Goal: Task Accomplishment & Management: Use online tool/utility

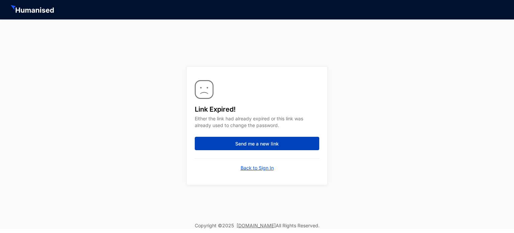
click at [246, 144] on span "Send me a new link" at bounding box center [256, 143] width 43 height 7
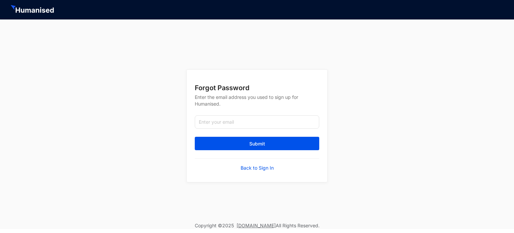
click at [255, 169] on p "Back to Sign In" at bounding box center [257, 167] width 33 height 7
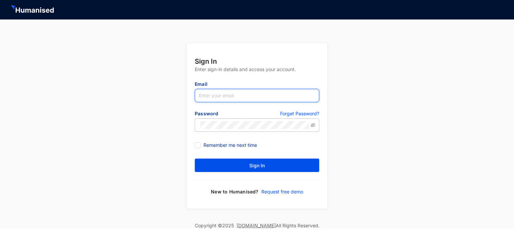
click at [217, 93] on input "text" at bounding box center [257, 95] width 124 height 13
type input "[EMAIL_ADDRESS][DOMAIN_NAME]"
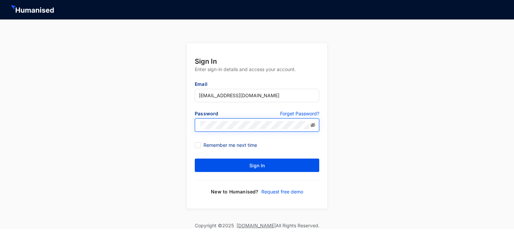
click at [311, 123] on icon "eye-invisible" at bounding box center [312, 124] width 5 height 5
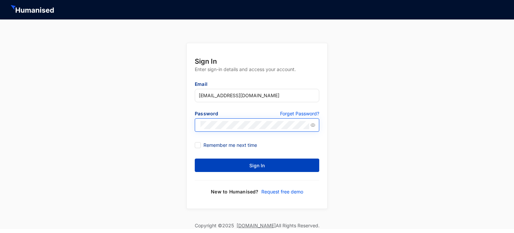
click at [251, 164] on span "Sign In" at bounding box center [256, 165] width 15 height 7
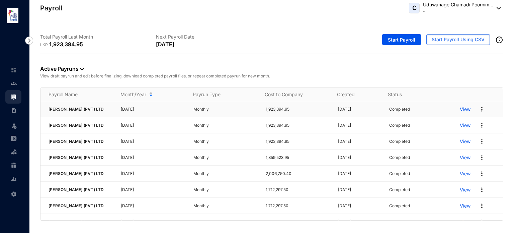
click at [460, 111] on p "View" at bounding box center [465, 109] width 11 height 7
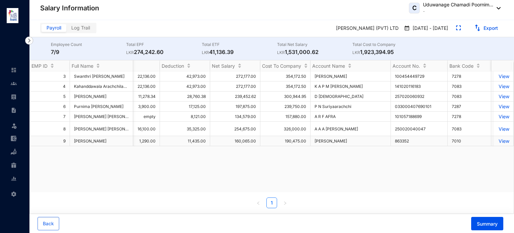
scroll to position [0, 734]
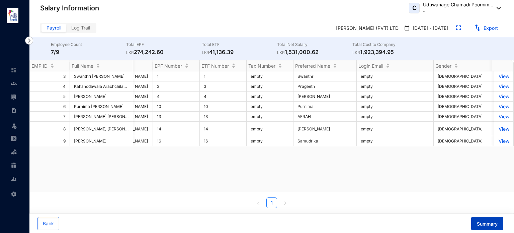
click at [487, 227] on button "Summary" at bounding box center [487, 222] width 32 height 13
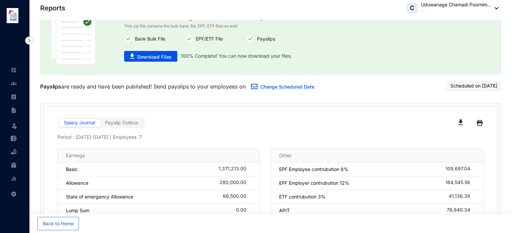
click at [131, 123] on span "Payslip Outbox" at bounding box center [121, 122] width 33 height 6
click at [100, 124] on input "Payslip Outbox" at bounding box center [100, 124] width 0 height 0
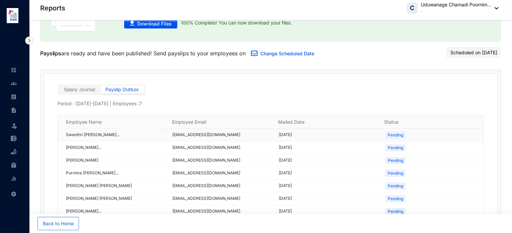
click at [393, 137] on p "Pending" at bounding box center [395, 134] width 15 height 7
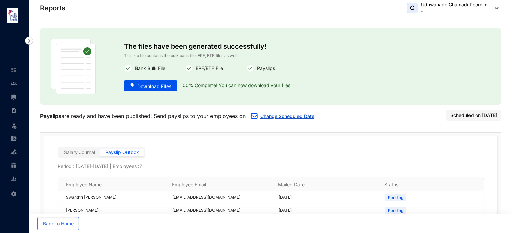
click at [264, 115] on link "Change Scheduled Date" at bounding box center [287, 116] width 54 height 6
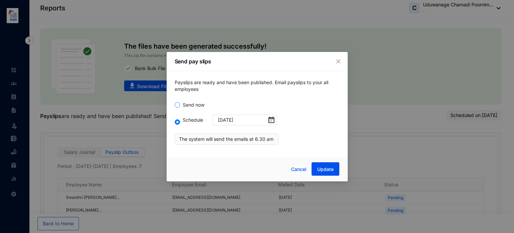
click at [178, 105] on input "Send now" at bounding box center [177, 104] width 5 height 5
radio input "true"
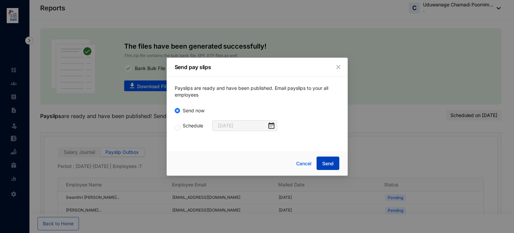
click at [331, 167] on span "Send" at bounding box center [327, 163] width 11 height 7
radio input "true"
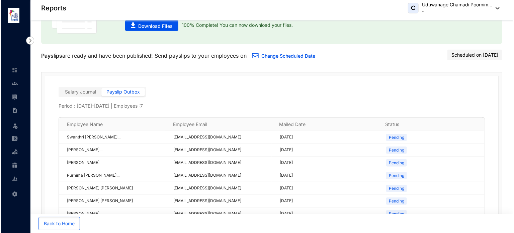
scroll to position [62, 0]
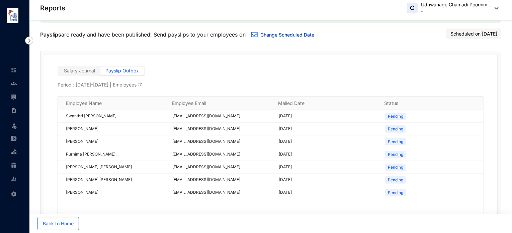
click at [258, 33] on img "button" at bounding box center [254, 34] width 7 height 5
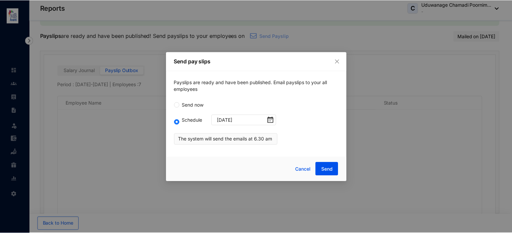
scroll to position [60, 0]
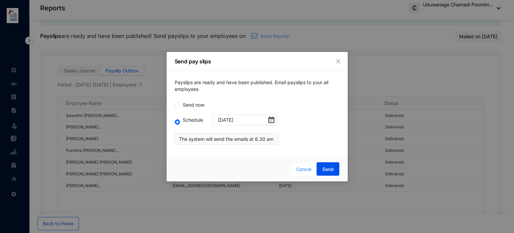
click at [305, 169] on span "Cancel" at bounding box center [303, 168] width 15 height 7
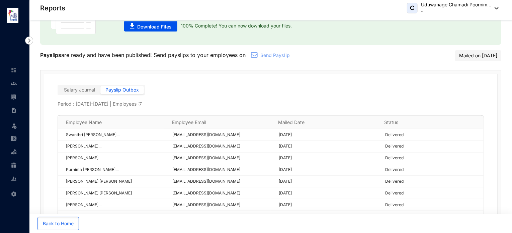
scroll to position [0, 0]
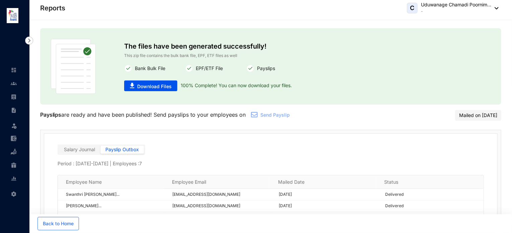
click at [497, 8] on img at bounding box center [494, 8] width 7 height 2
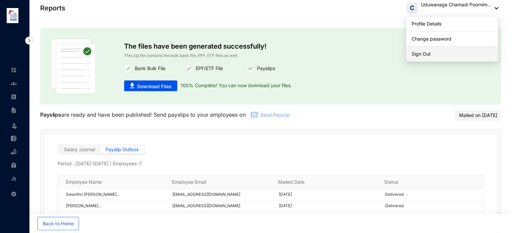
click at [458, 53] on link "Sign Out" at bounding box center [452, 54] width 81 height 7
